Goal: Task Accomplishment & Management: Manage account settings

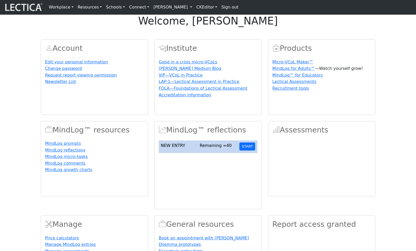
click at [188, 10] on link "[PERSON_NAME]" at bounding box center [172, 7] width 43 height 10
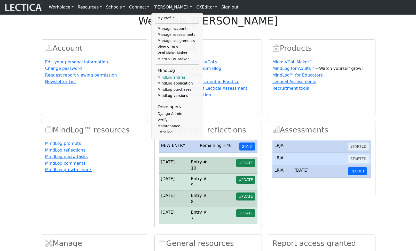
click at [167, 81] on link "MindLog entries" at bounding box center [177, 78] width 43 height 6
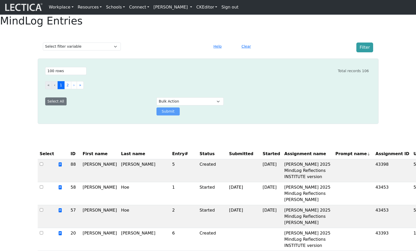
click at [71, 77] on div "Select # rows to display 10 rows 20 rows 50 rows 100 rows 200 rows 500 rows 100…" at bounding box center [205, 71] width 328 height 12
click at [73, 75] on select "Select # rows to display 10 rows 20 rows 50 rows 100 rows 200 rows 500 rows 100…" at bounding box center [65, 71] width 41 height 8
click at [45, 75] on select "Select # rows to display 10 rows 20 rows 50 rows 100 rows 200 rows 500 rows 100…" at bounding box center [65, 71] width 41 height 8
drag, startPoint x: 371, startPoint y: 83, endPoint x: 358, endPoint y: 86, distance: 13.2
click at [358, 86] on div "Select # rows to display 10 rows 20 rows 50 rows 100 rows 200 rows 500 rows 100…" at bounding box center [205, 91] width 334 height 53
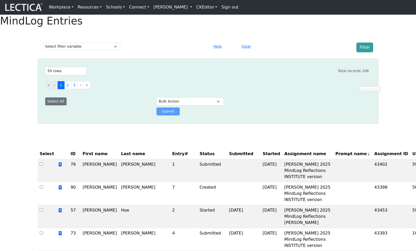
click at [307, 77] on div "Select # rows to display 10 rows 20 rows 50 rows 100 rows 200 rows 500 rows 100…" at bounding box center [205, 71] width 328 height 12
click at [62, 75] on select "Select # rows to display 10 rows 20 rows 50 rows 100 rows 200 rows 500 rows 100…" at bounding box center [65, 71] width 41 height 8
click at [45, 75] on select "Select # rows to display 10 rows 20 rows 50 rows 100 rows 200 rows 500 rows 100…" at bounding box center [65, 71] width 41 height 8
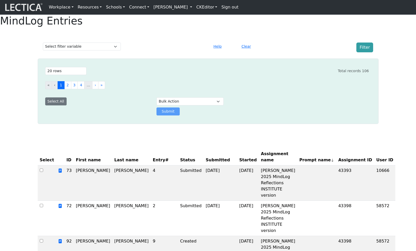
click at [102, 118] on div "Select # rows to display 10 rows 20 rows 50 rows 100 rows 200 rows 500 rows 100…" at bounding box center [205, 91] width 334 height 53
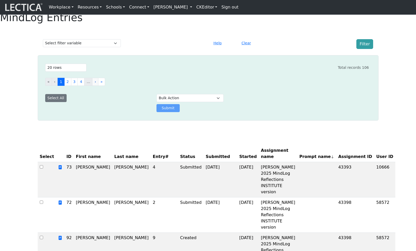
scroll to position [2, 0]
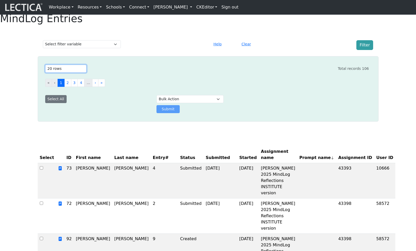
click at [70, 73] on select "Select # rows to display 10 rows 20 rows 50 rows 100 rows 200 rows 500 rows 100…" at bounding box center [65, 69] width 41 height 8
select select "10"
click at [45, 73] on select "Select # rows to display 10 rows 20 rows 50 rows 100 rows 200 rows 500 rows 100…" at bounding box center [65, 69] width 41 height 8
click at [106, 113] on div at bounding box center [93, 109] width 111 height 8
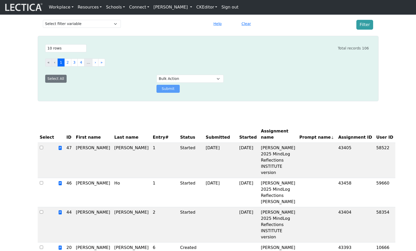
scroll to position [22, 0]
click at [191, 13] on nav "Workplace Assessments Why LectaTests? About LectaTests Leadership Leader develo…" at bounding box center [208, 7] width 416 height 15
click at [186, 7] on link "[PERSON_NAME]" at bounding box center [172, 7] width 43 height 10
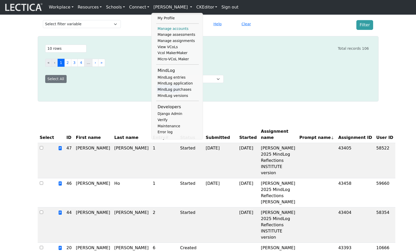
click at [170, 30] on link "Manage accounts" at bounding box center [177, 29] width 43 height 6
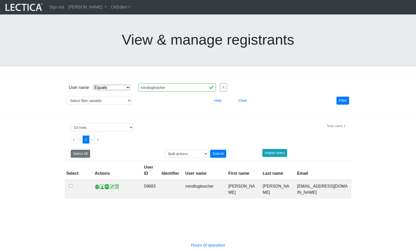
select select "iexact"
select select "10"
click at [101, 184] on span at bounding box center [102, 186] width 5 height 5
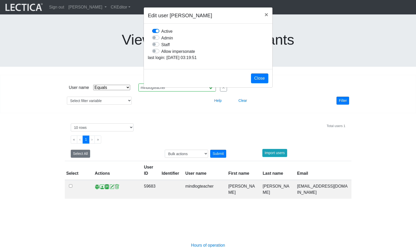
click at [161, 55] on label "Allow impersonate" at bounding box center [178, 51] width 34 height 7
click at [156, 53] on input "Allow impersonate" at bounding box center [154, 50] width 4 height 5
checkbox input "true"
click at [261, 83] on button "Close" at bounding box center [259, 79] width 17 height 10
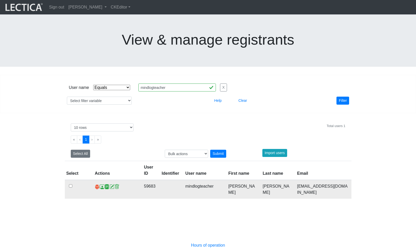
click at [95, 184] on span at bounding box center [97, 186] width 5 height 5
